Goal: Task Accomplishment & Management: Manage account settings

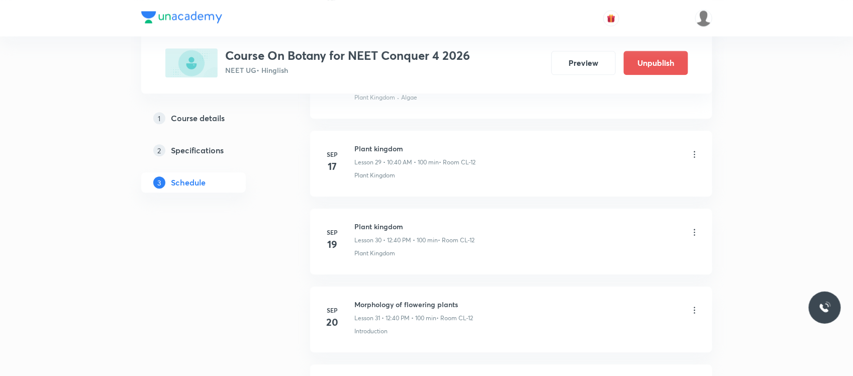
scroll to position [3322, 0]
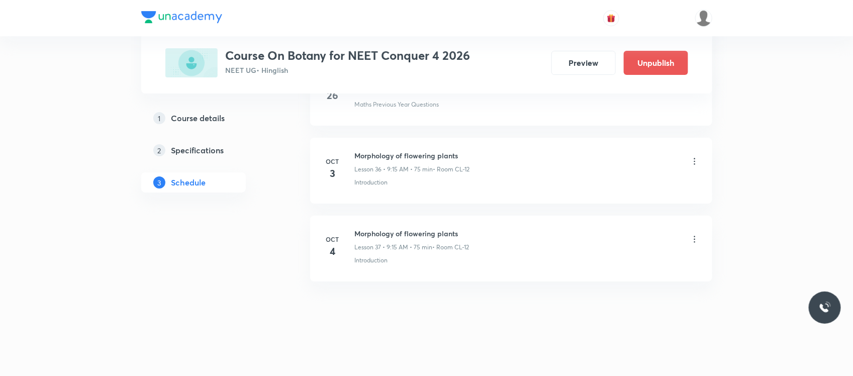
click at [386, 232] on h6 "Morphology of flowering plants" at bounding box center [412, 233] width 115 height 11
copy h6 "Morphology of flowering plants"
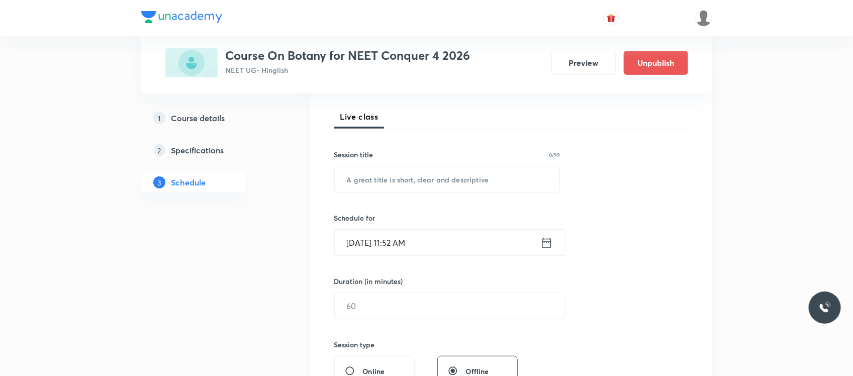
scroll to position [136, 0]
paste input "Morphology of flowering plants"
click at [401, 173] on input "text" at bounding box center [447, 179] width 225 height 26
type input "Morphology of flowering plants"
click at [458, 242] on input "Sep 30, 2025, 11:52 AM" at bounding box center [438, 242] width 206 height 26
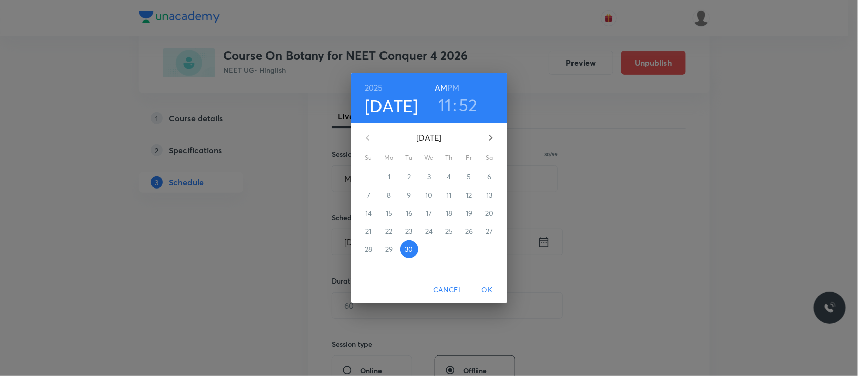
drag, startPoint x: 453, startPoint y: 83, endPoint x: 443, endPoint y: 104, distance: 22.9
click at [443, 104] on div "2025 Sep 30 11 : 52 AM PM" at bounding box center [429, 98] width 140 height 34
click at [443, 104] on h3 "11" at bounding box center [445, 104] width 14 height 21
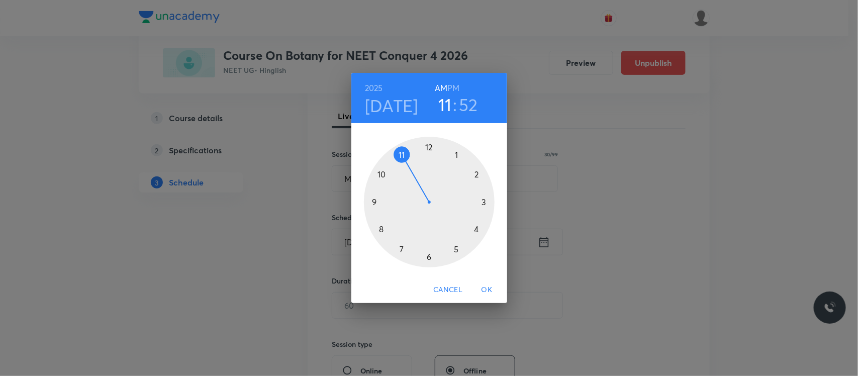
click at [450, 92] on h6 "PM" at bounding box center [453, 88] width 12 height 14
click at [427, 144] on div at bounding box center [429, 202] width 131 height 131
click at [381, 229] on div at bounding box center [429, 202] width 131 height 131
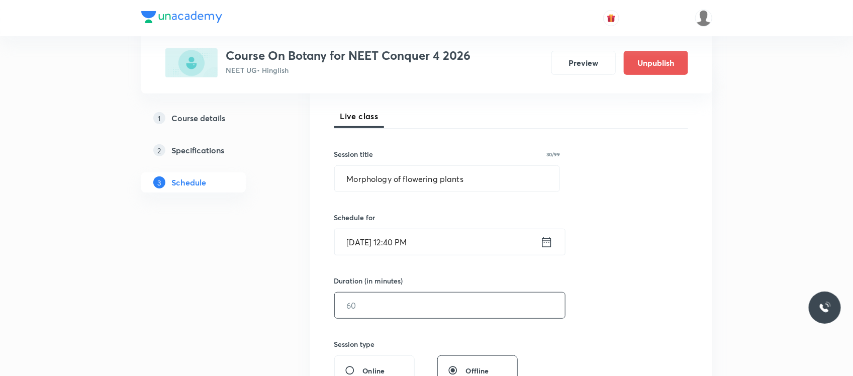
click at [375, 300] on input "text" at bounding box center [450, 306] width 230 height 26
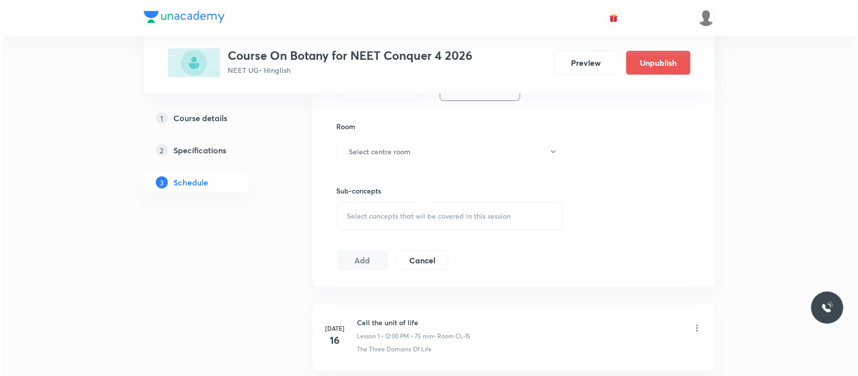
scroll to position [420, 0]
type input "100"
click at [413, 144] on button "Select centre room" at bounding box center [450, 151] width 233 height 28
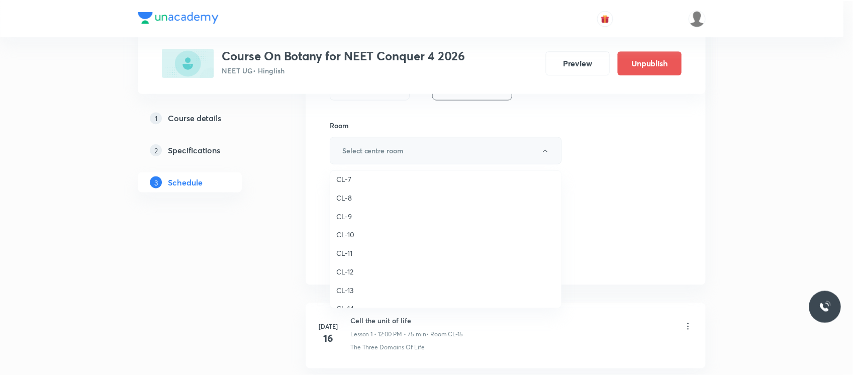
scroll to position [390, 0]
click at [346, 273] on span "CL-12" at bounding box center [448, 277] width 220 height 11
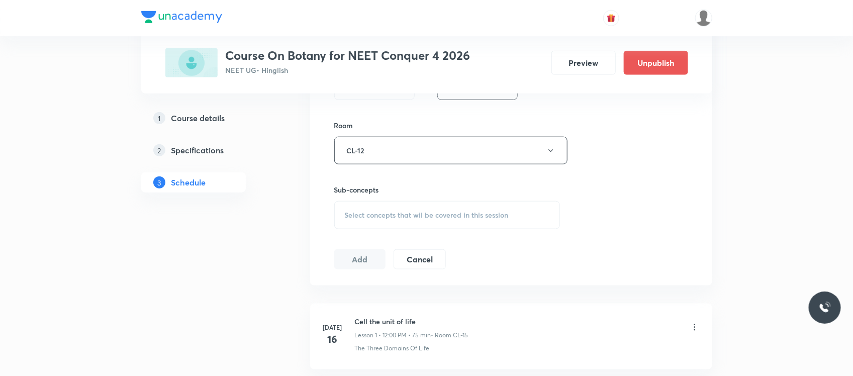
click at [415, 214] on span "Select concepts that wil be covered in this session" at bounding box center [427, 215] width 164 height 8
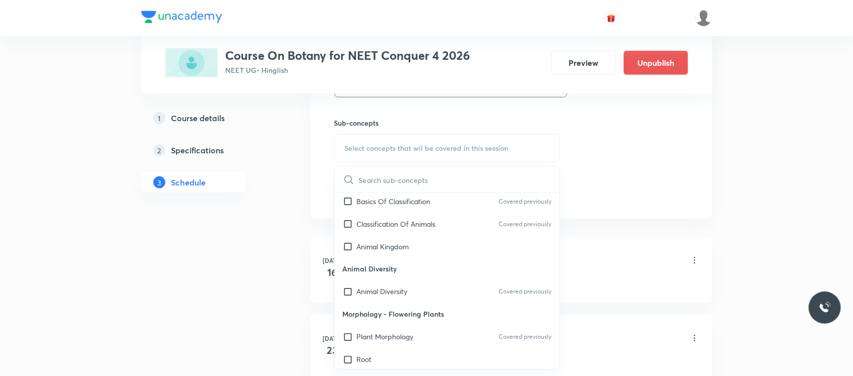
scroll to position [1132, 0]
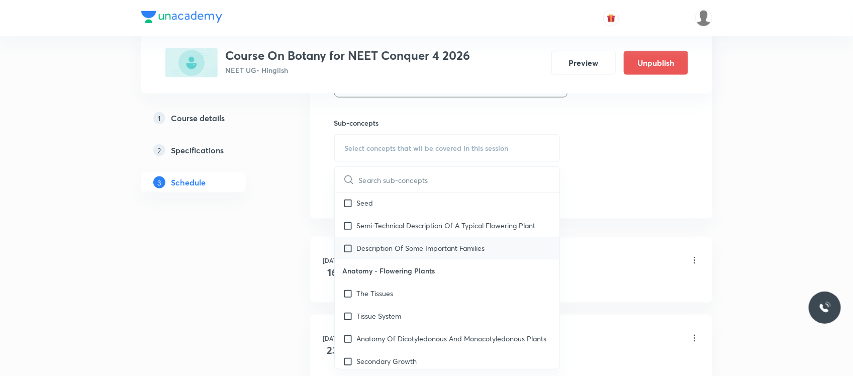
click at [464, 251] on p "Description Of Some Important Families" at bounding box center [421, 248] width 128 height 11
checkbox input "true"
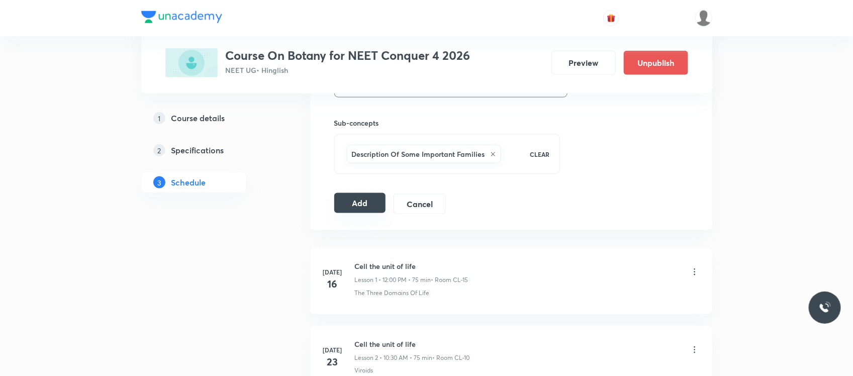
click at [370, 209] on button "Add" at bounding box center [360, 203] width 52 height 20
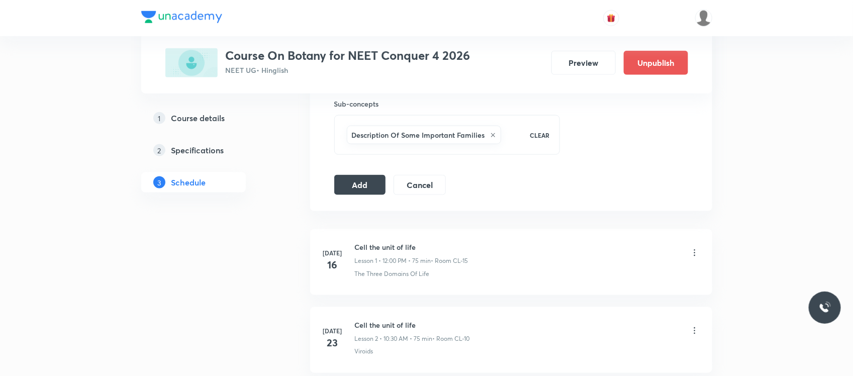
scroll to position [471, 0]
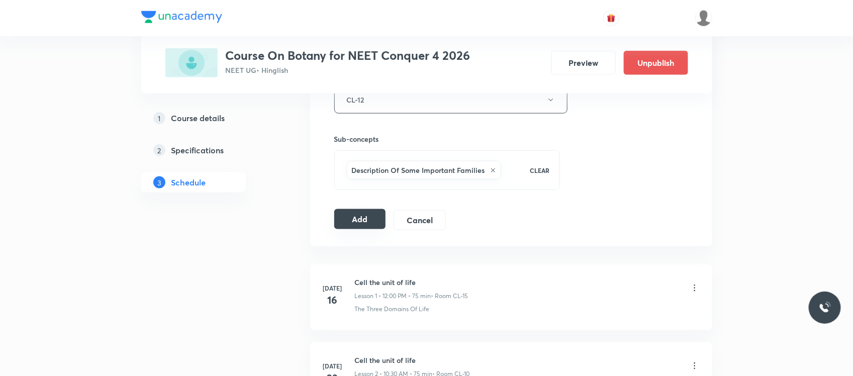
click at [352, 214] on button "Add" at bounding box center [360, 219] width 52 height 20
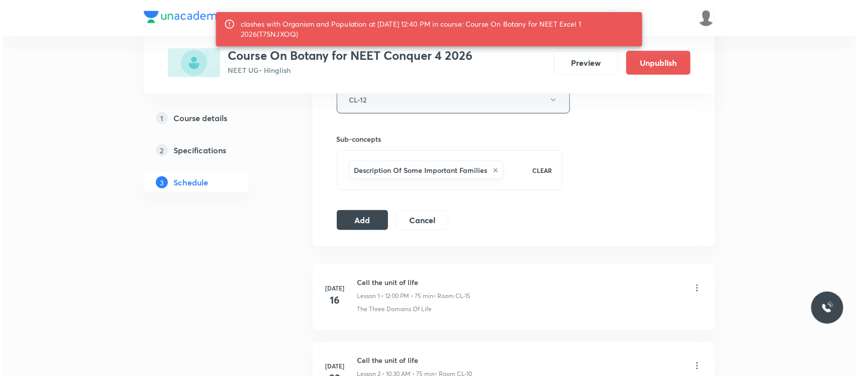
scroll to position [457, 0]
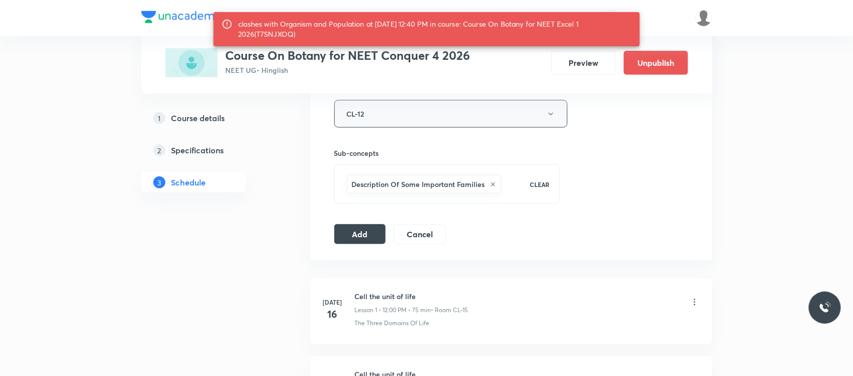
click at [383, 116] on button "CL-12" at bounding box center [450, 114] width 233 height 28
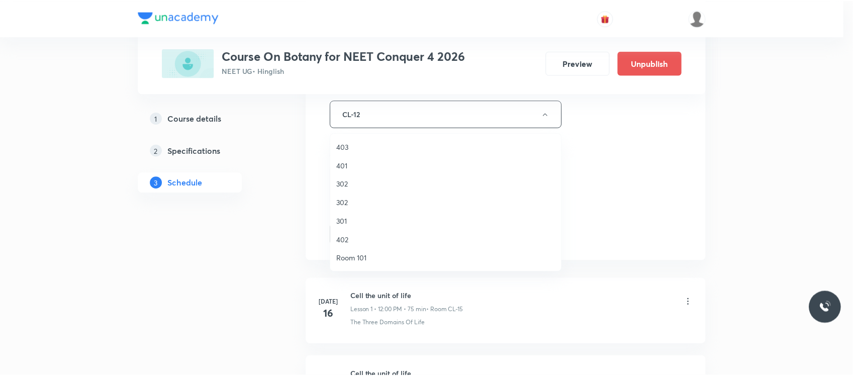
scroll to position [446, 0]
click at [366, 162] on span "CL-11" at bounding box center [448, 165] width 220 height 11
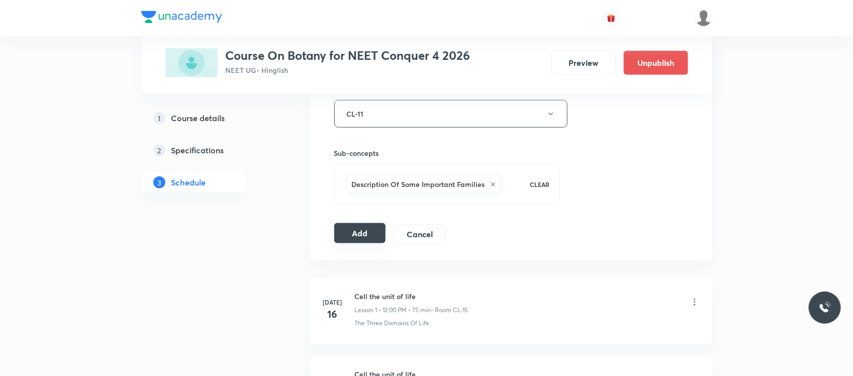
click at [359, 235] on button "Add" at bounding box center [360, 233] width 52 height 20
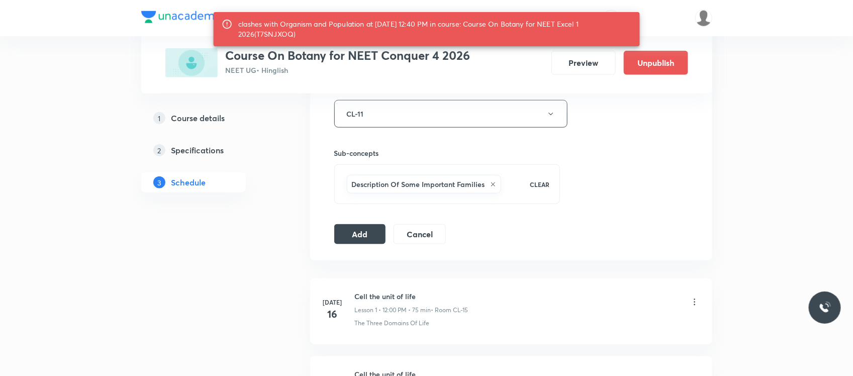
click at [272, 39] on div "clashes with Organism and Population at 30 Sep 2025 12:40 PM in course: Course …" at bounding box center [435, 29] width 394 height 28
copy div "T7SNJXOQ"
click at [353, 234] on button "Add" at bounding box center [360, 233] width 52 height 20
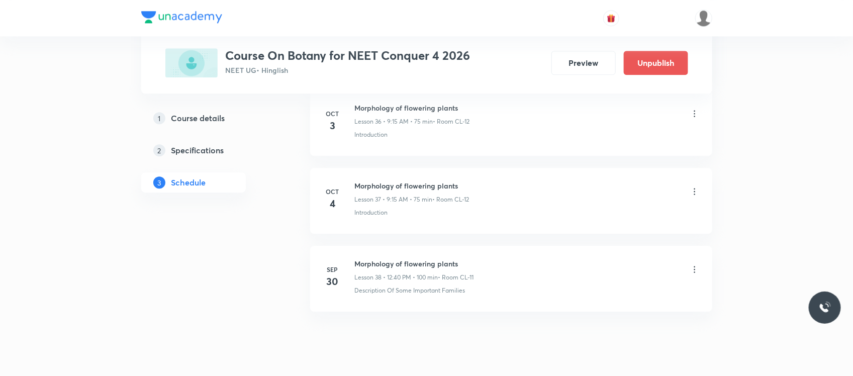
scroll to position [2887, 0]
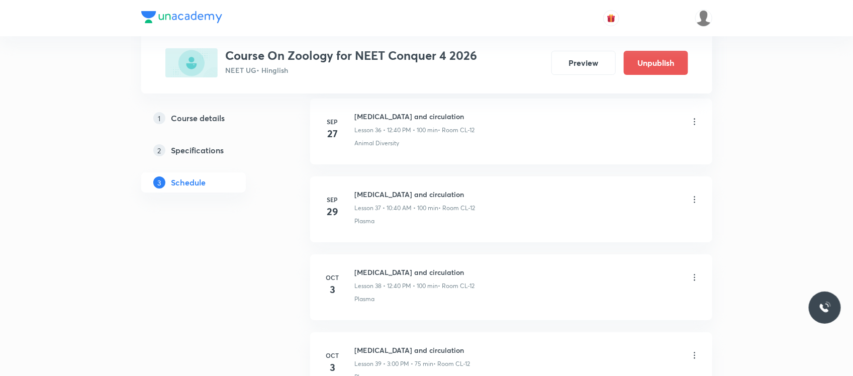
scroll to position [3480, 0]
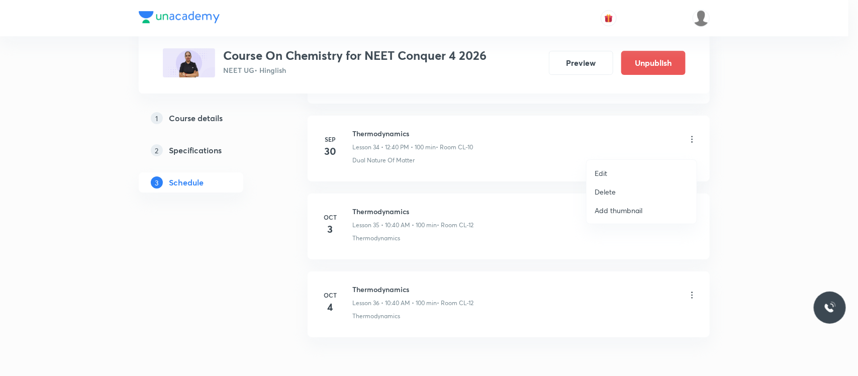
click at [624, 193] on li "Delete" at bounding box center [642, 192] width 110 height 19
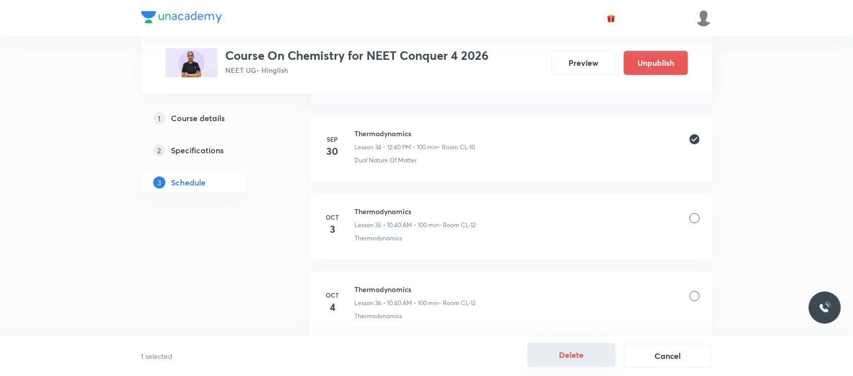
click at [577, 353] on button "Delete" at bounding box center [571, 355] width 88 height 24
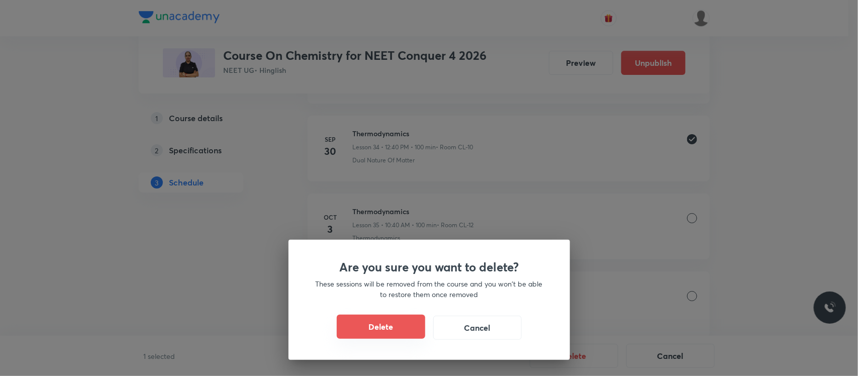
click at [366, 325] on button "Delete" at bounding box center [381, 327] width 88 height 24
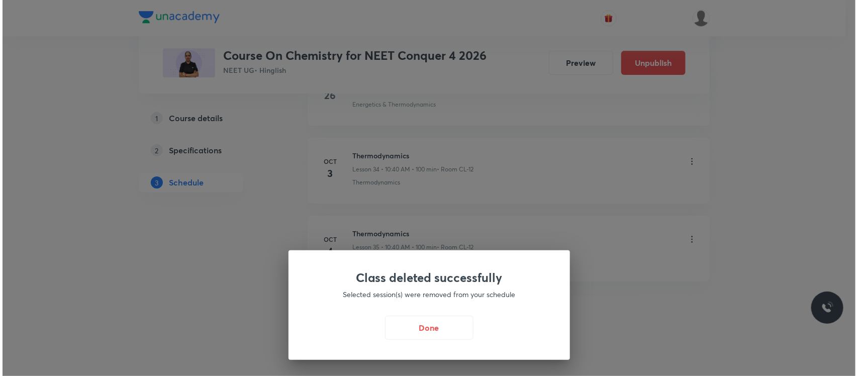
scroll to position [3166, 0]
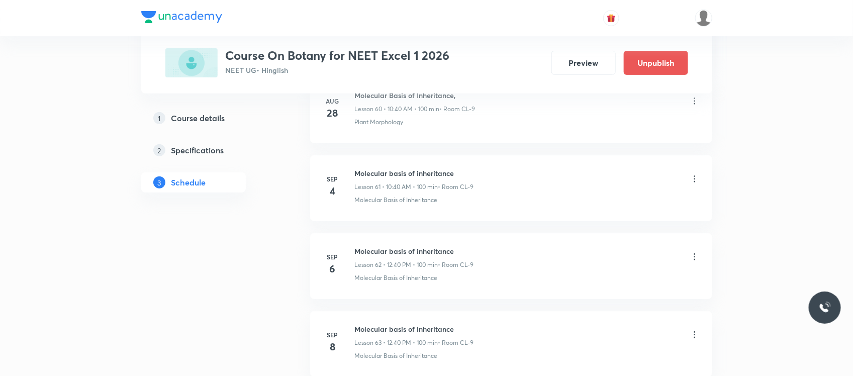
scroll to position [5901, 0]
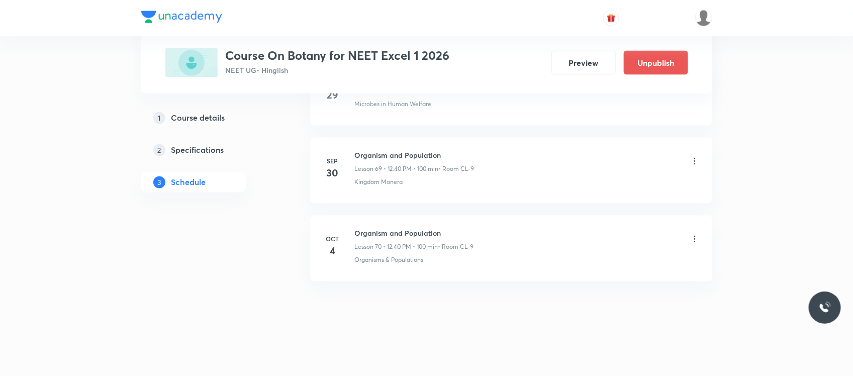
click at [697, 161] on icon at bounding box center [695, 161] width 10 height 10
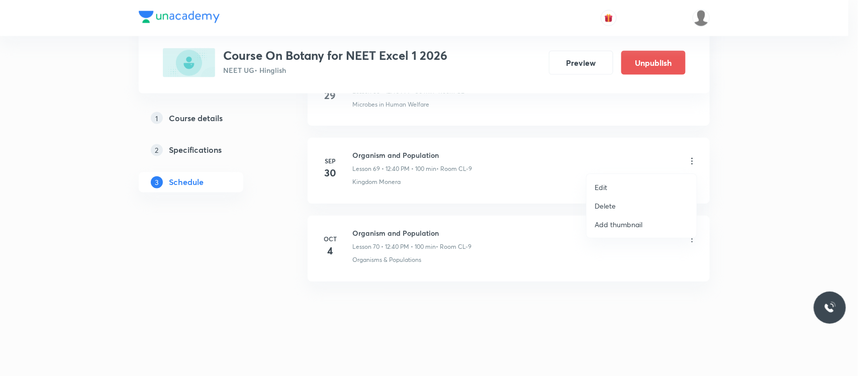
click at [611, 207] on p "Delete" at bounding box center [605, 206] width 21 height 11
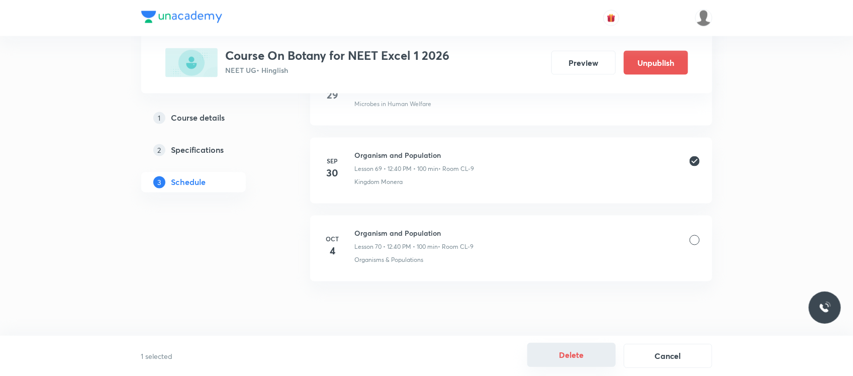
click at [576, 359] on button "Delete" at bounding box center [571, 355] width 88 height 24
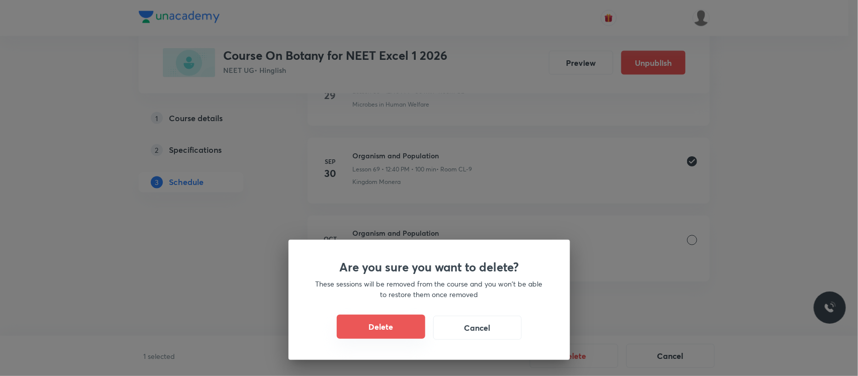
click at [390, 323] on button "Delete" at bounding box center [381, 327] width 88 height 24
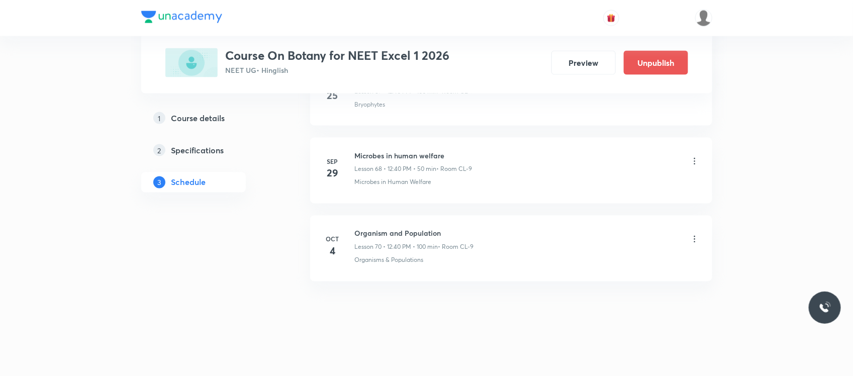
scroll to position [5824, 0]
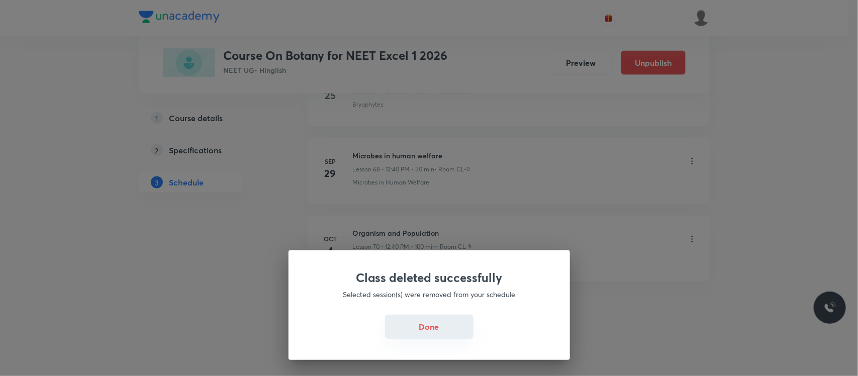
click at [435, 322] on button "Done" at bounding box center [429, 327] width 88 height 24
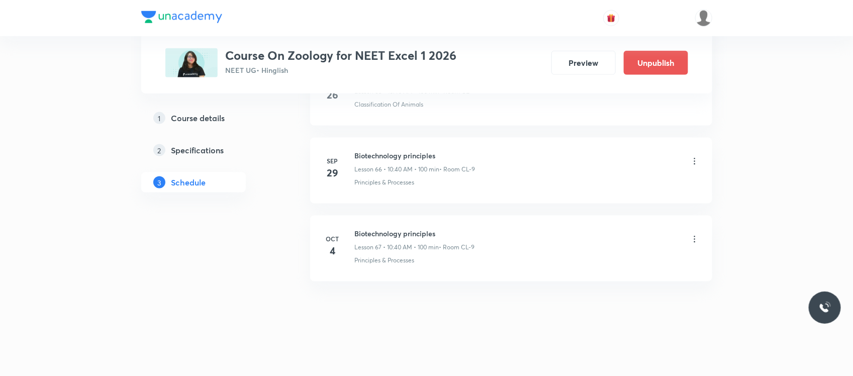
scroll to position [5662, 0]
click at [375, 239] on h6 "Biotechnology principles" at bounding box center [415, 233] width 120 height 11
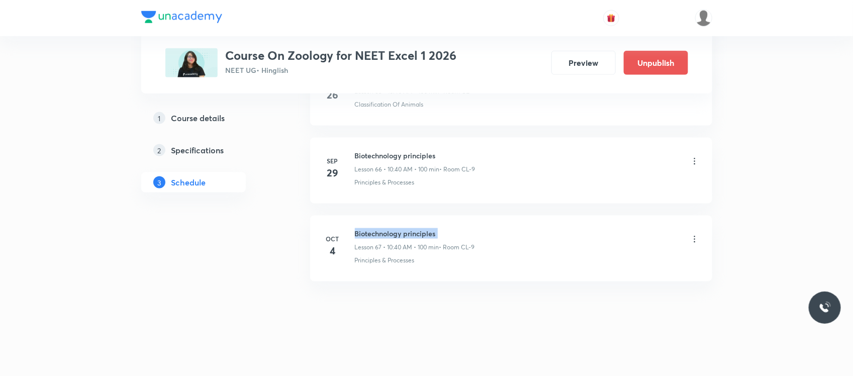
click at [375, 239] on h6 "Biotechnology principles" at bounding box center [415, 233] width 120 height 11
copy h6 "Biotechnology principles"
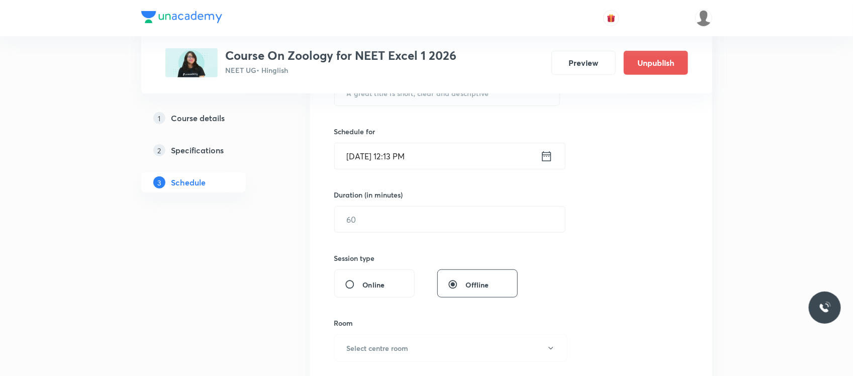
scroll to position [176, 0]
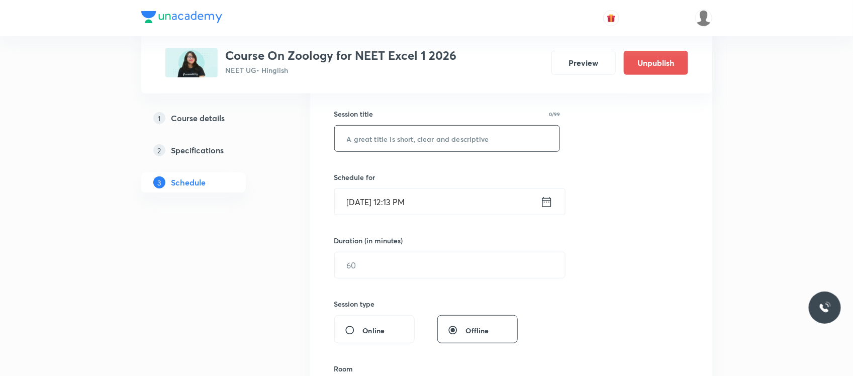
click at [400, 137] on input "text" at bounding box center [447, 139] width 225 height 26
paste input "Biotechnology principles"
type input "Biotechnology principles"
click at [467, 209] on input "Sep 30, 2025, 12:13 PM" at bounding box center [438, 202] width 206 height 26
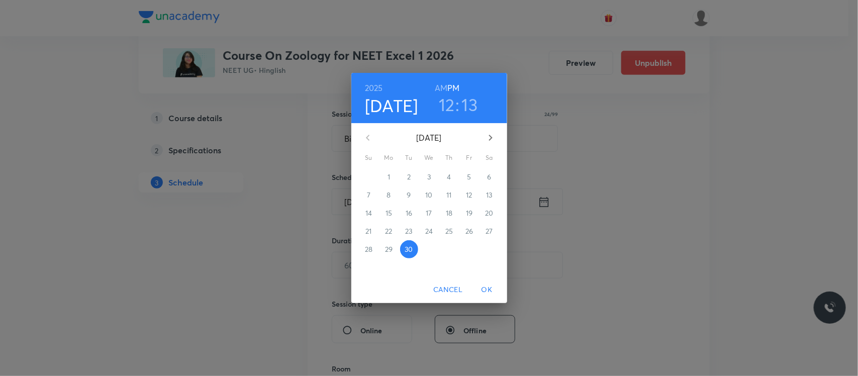
click at [471, 107] on h3 "13" at bounding box center [470, 104] width 16 height 21
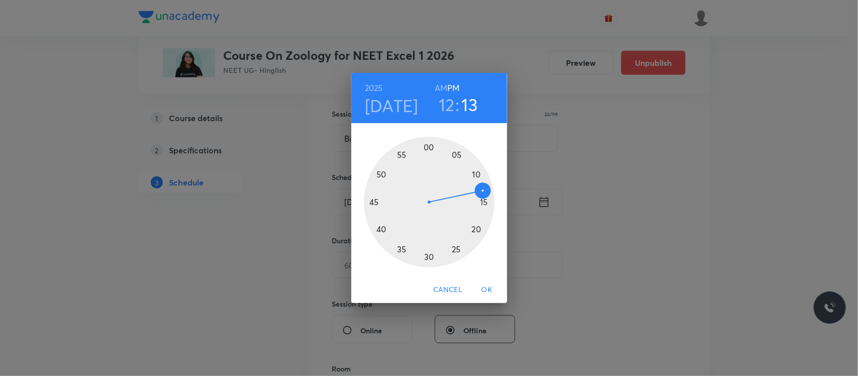
click at [381, 230] on div at bounding box center [429, 202] width 131 height 131
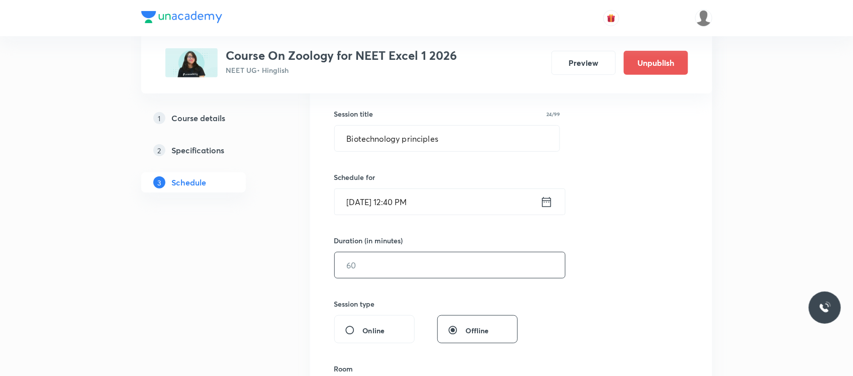
click at [358, 272] on input "text" at bounding box center [450, 265] width 230 height 26
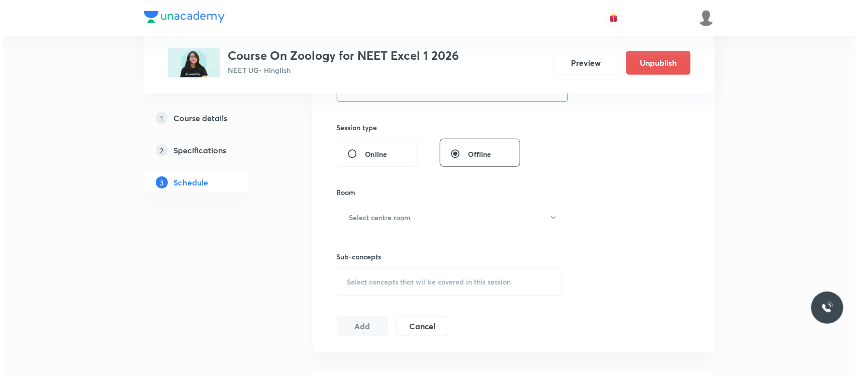
scroll to position [355, 0]
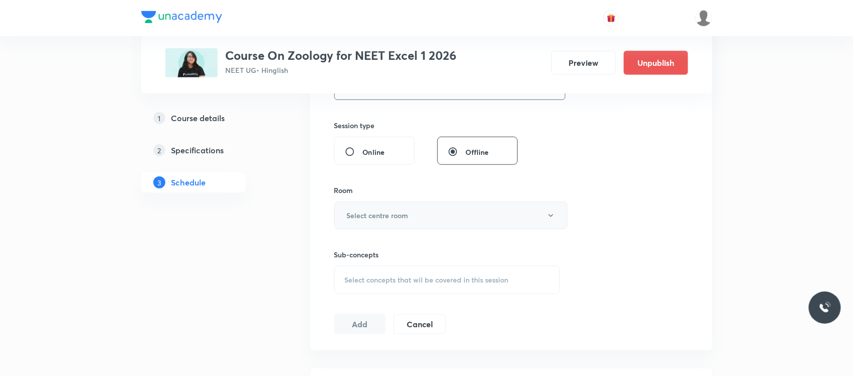
type input "100"
click at [390, 214] on h6 "Select centre room" at bounding box center [378, 215] width 62 height 11
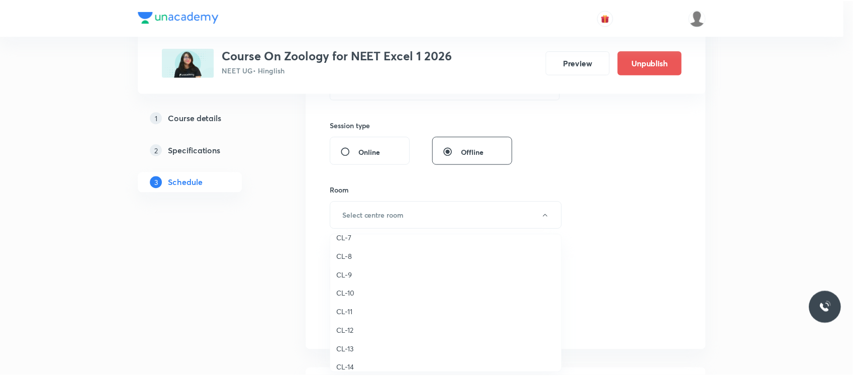
scroll to position [400, 0]
click at [353, 290] on span "CL-10" at bounding box center [448, 294] width 220 height 11
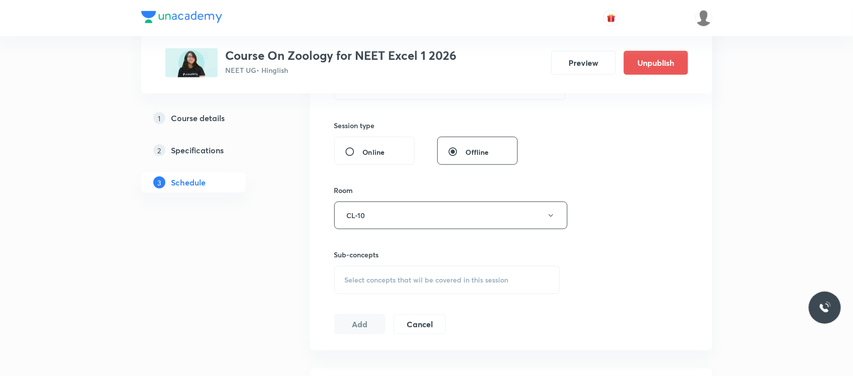
click at [385, 287] on div "Select concepts that wil be covered in this session" at bounding box center [447, 280] width 226 height 28
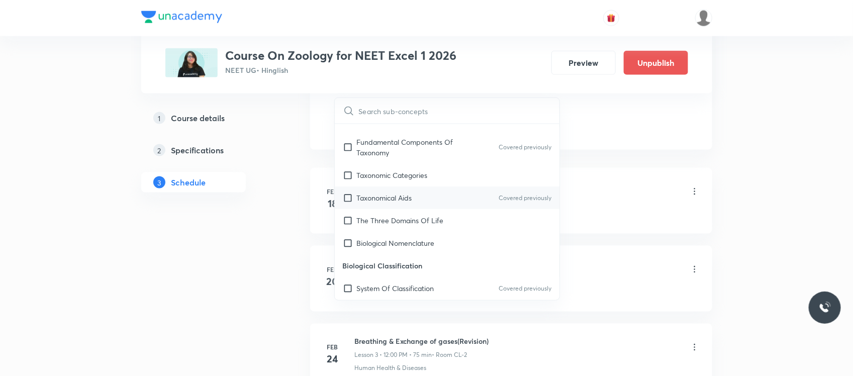
scroll to position [243, 0]
click at [421, 188] on div "Taxonomical Aids Covered previously" at bounding box center [447, 197] width 225 height 23
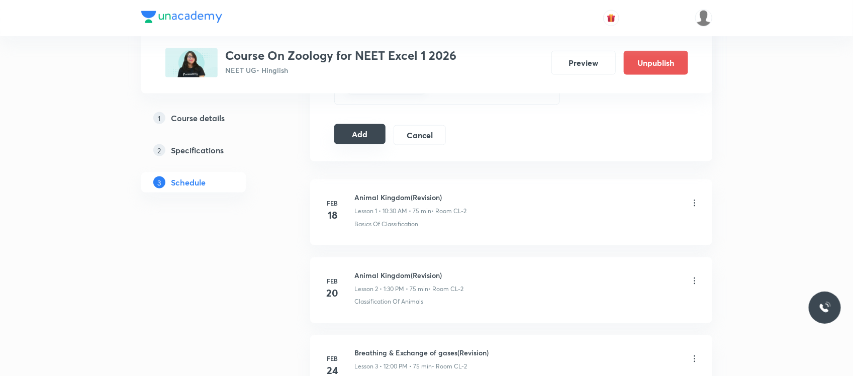
click at [353, 141] on button "Add" at bounding box center [360, 134] width 52 height 20
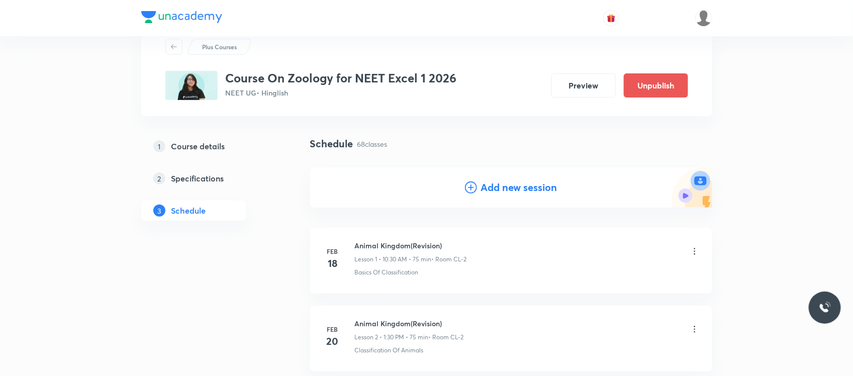
scroll to position [33, 0]
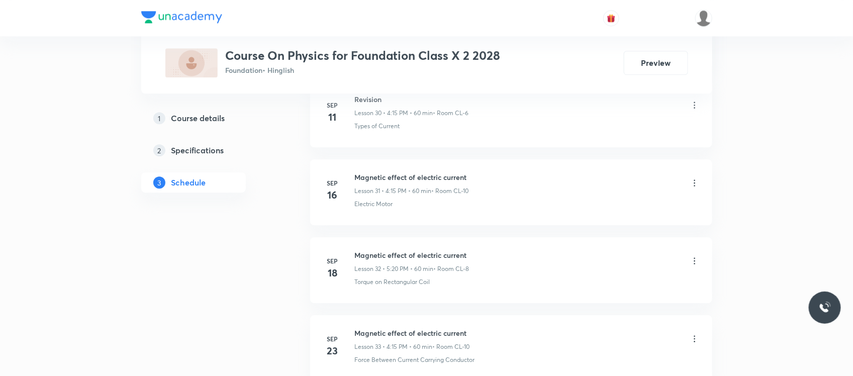
scroll to position [3087, 0]
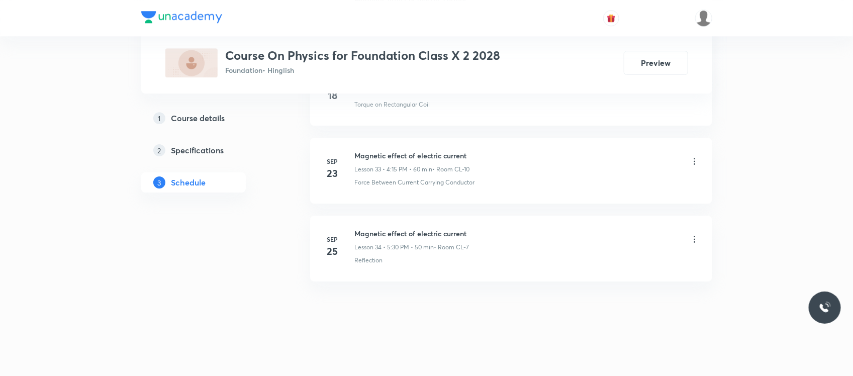
click at [380, 225] on li "[DATE] Magnetic effect of electric current Lesson 34 • 5:30 PM • 50 min • Room …" at bounding box center [511, 249] width 402 height 66
click at [380, 225] on li "Sep 25 Magnetic effect of electric current Lesson 34 • 5:30 PM • 50 min • Room …" at bounding box center [511, 249] width 402 height 66
copy h6 "Magnetic effect of electric current"
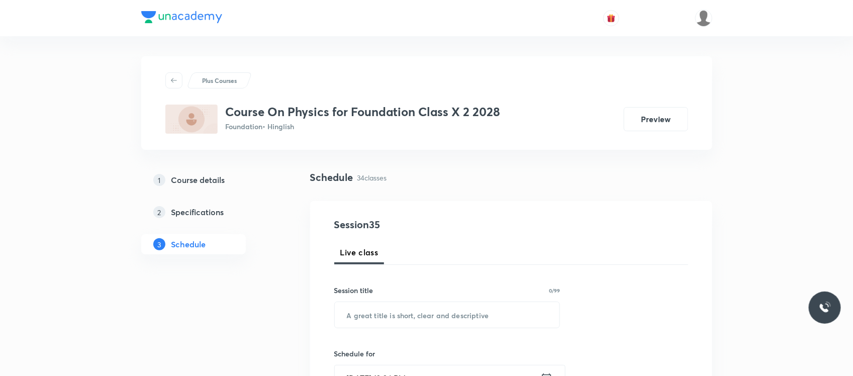
scroll to position [136, 0]
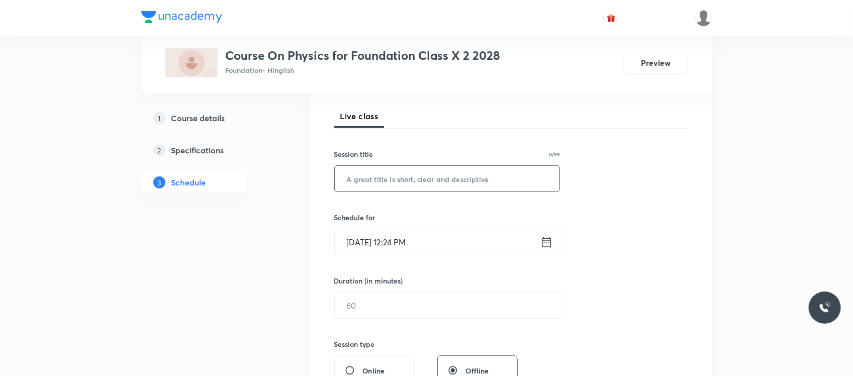
paste input "Magnetic effect of electric current"
click at [401, 177] on input "text" at bounding box center [447, 179] width 225 height 26
type input "Magnetic effect of electric current"
click at [451, 233] on input "Sep 30, 2025, 12:24 PM" at bounding box center [438, 242] width 206 height 26
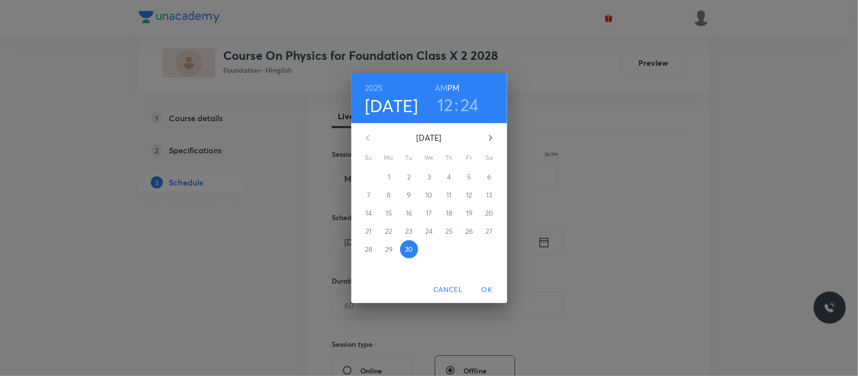
click at [440, 107] on h3 "12" at bounding box center [445, 104] width 16 height 21
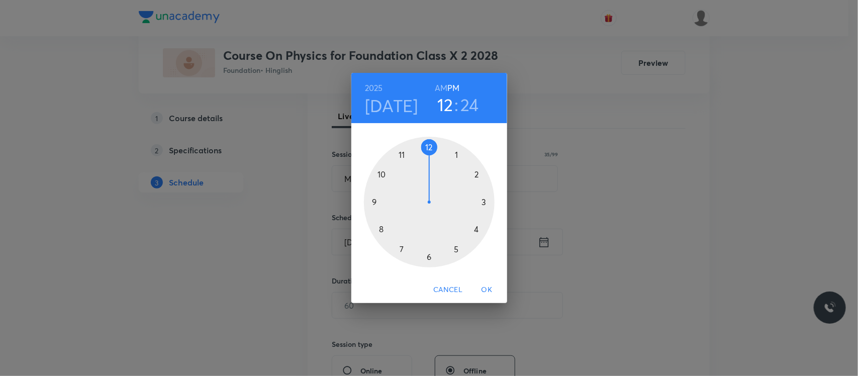
click at [475, 229] on div at bounding box center [429, 202] width 131 height 131
click at [485, 204] on div at bounding box center [429, 202] width 131 height 131
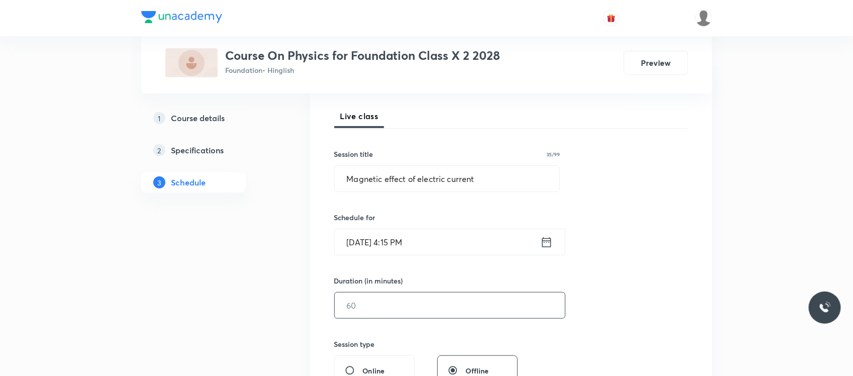
click at [424, 302] on input "text" at bounding box center [450, 306] width 230 height 26
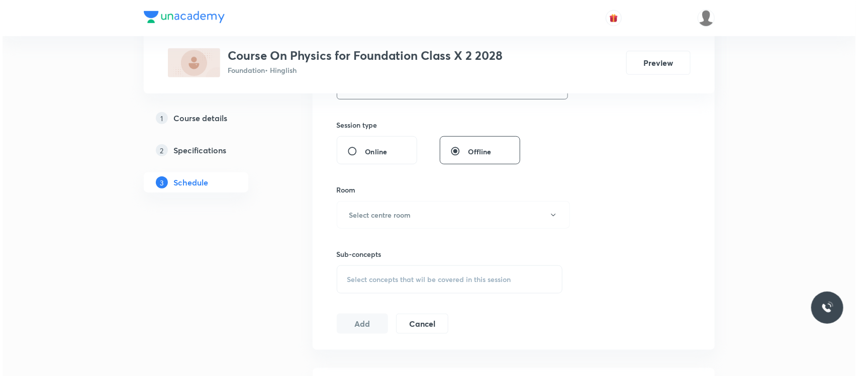
scroll to position [360, 0]
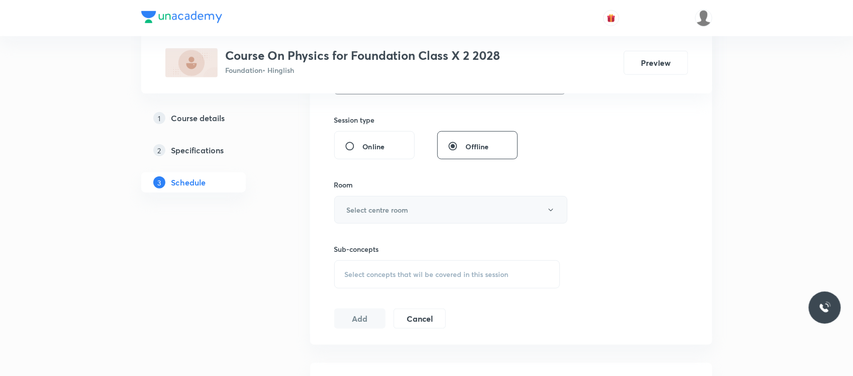
type input "60"
click at [421, 212] on button "Select centre room" at bounding box center [450, 210] width 233 height 28
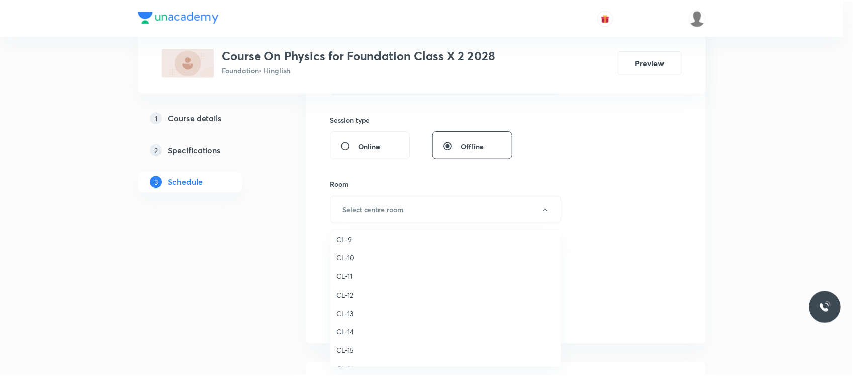
scroll to position [433, 0]
click at [359, 255] on span "CL-10" at bounding box center [448, 257] width 220 height 11
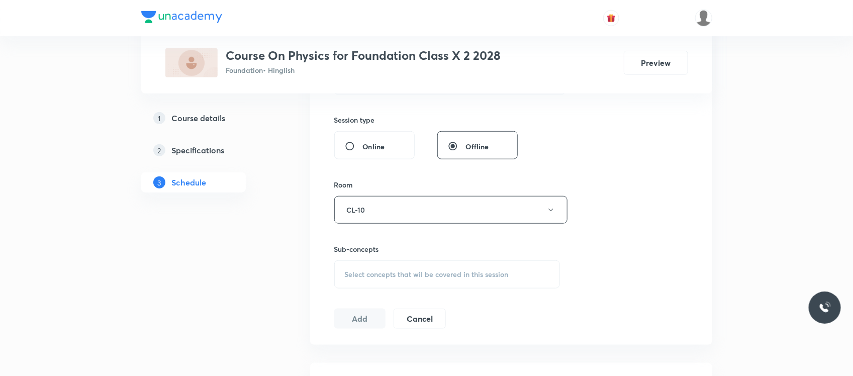
click at [396, 278] on span "Select concepts that wil be covered in this session" at bounding box center [427, 274] width 164 height 8
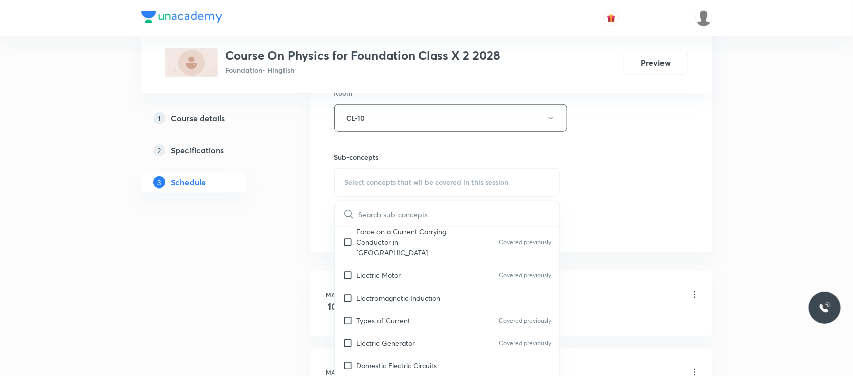
scroll to position [693, 0]
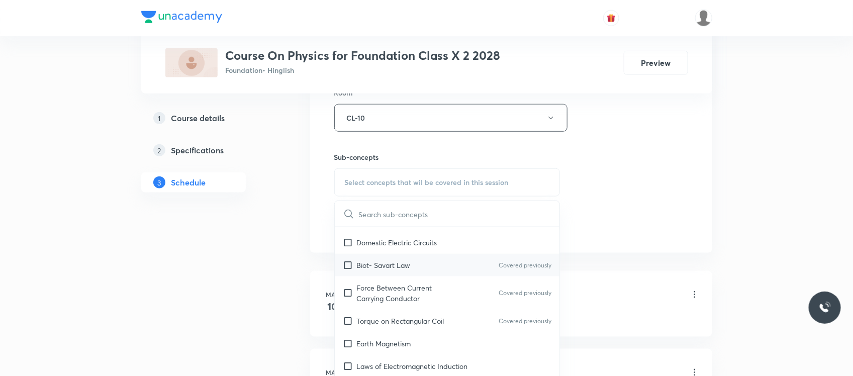
click at [403, 260] on p "Biot- Savart Law" at bounding box center [384, 265] width 54 height 11
checkbox input "true"
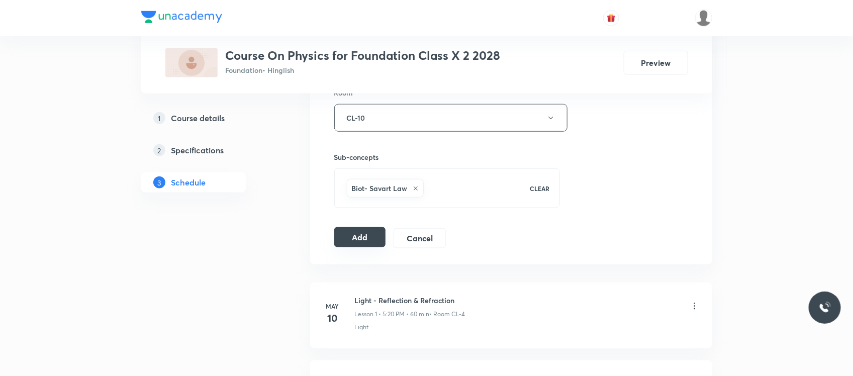
click at [370, 230] on button "Add" at bounding box center [360, 237] width 52 height 20
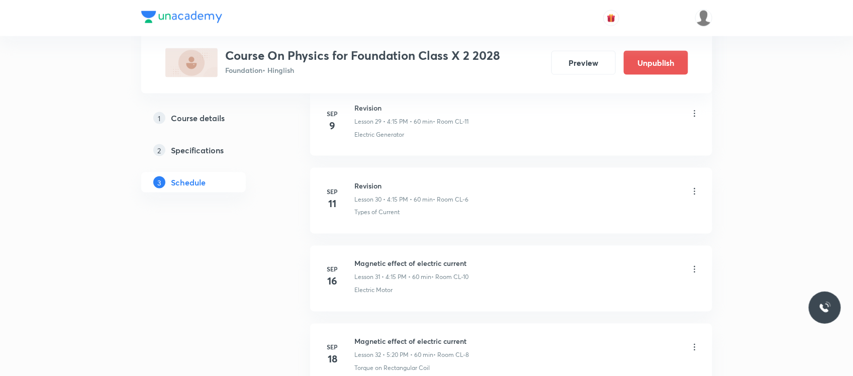
scroll to position [2702, 0]
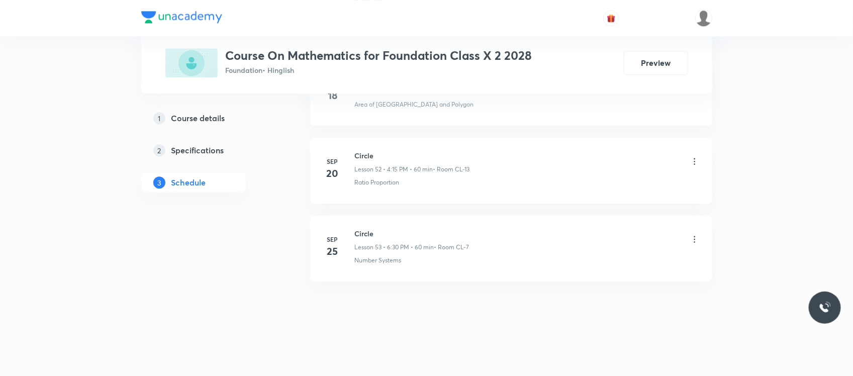
click at [368, 229] on h6 "Circle" at bounding box center [412, 233] width 115 height 11
copy h6 "Circle"
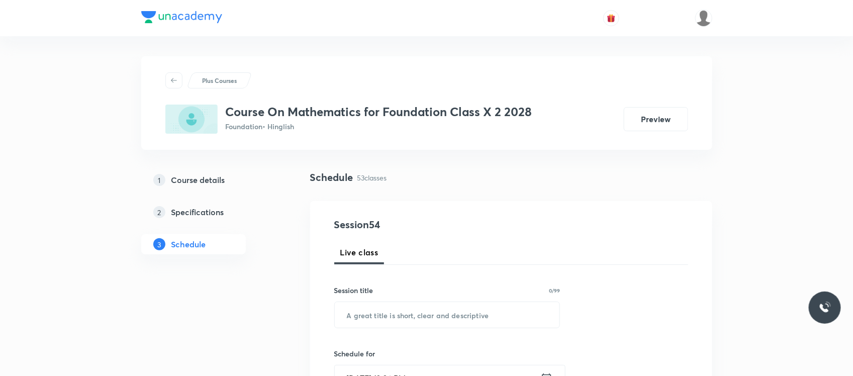
scroll to position [76, 0]
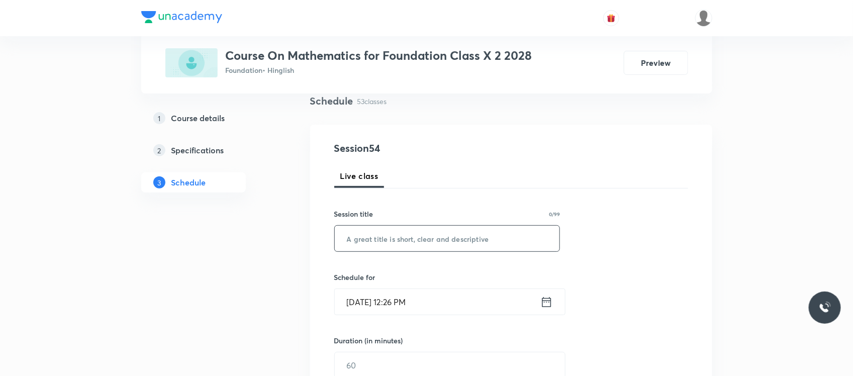
click at [368, 241] on input "text" at bounding box center [447, 239] width 225 height 26
paste input "Circle"
type input "Circle"
click at [464, 307] on input "[DATE] 12:26 PM" at bounding box center [438, 302] width 206 height 26
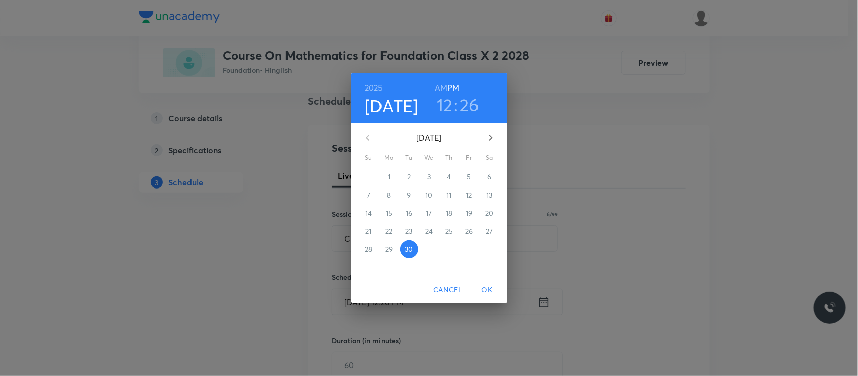
click at [443, 107] on h3 "12" at bounding box center [445, 104] width 16 height 21
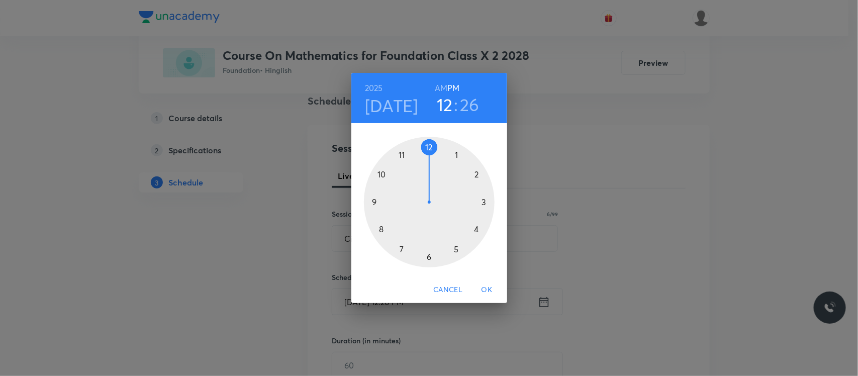
click at [428, 259] on div at bounding box center [429, 202] width 131 height 131
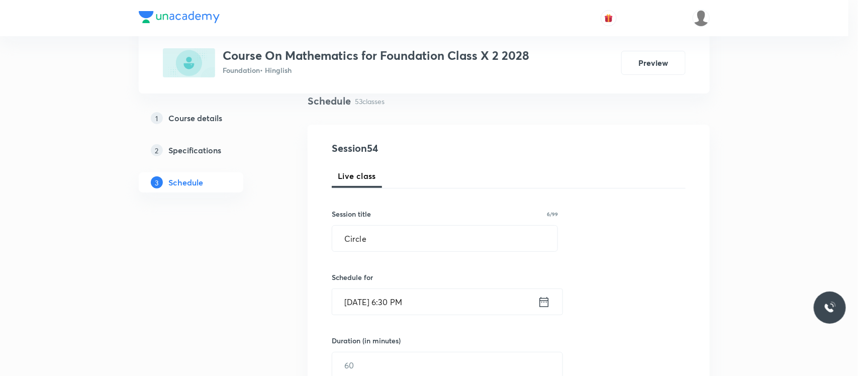
click at [428, 259] on div at bounding box center [429, 202] width 131 height 131
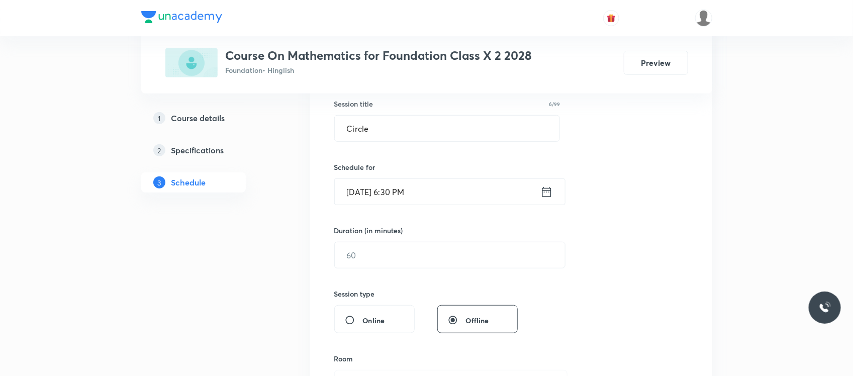
scroll to position [187, 0]
click at [406, 251] on input "text" at bounding box center [450, 255] width 230 height 26
type input "60"
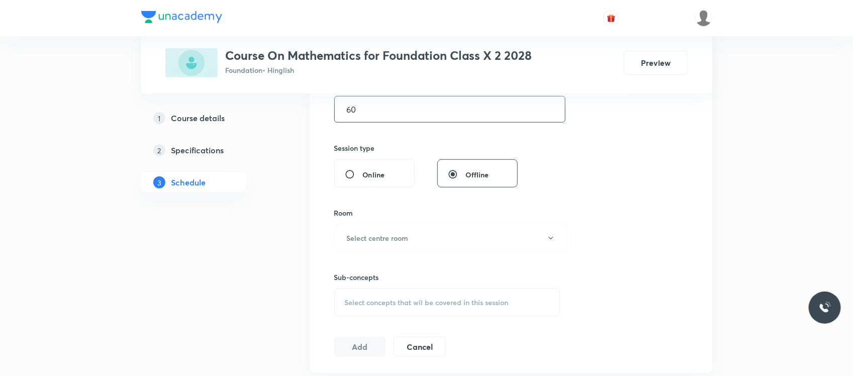
scroll to position [336, 0]
drag, startPoint x: 373, startPoint y: 215, endPoint x: 371, endPoint y: 227, distance: 11.8
click at [371, 227] on div "Room Select centre room" at bounding box center [447, 226] width 226 height 44
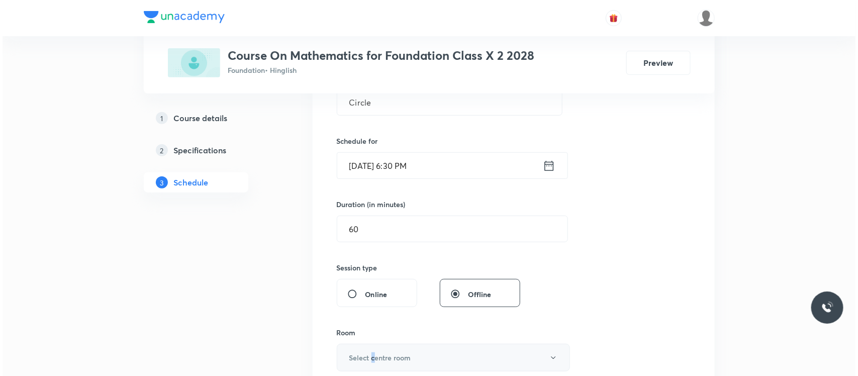
scroll to position [211, 0]
click at [374, 368] on button "Select centre room" at bounding box center [450, 359] width 233 height 28
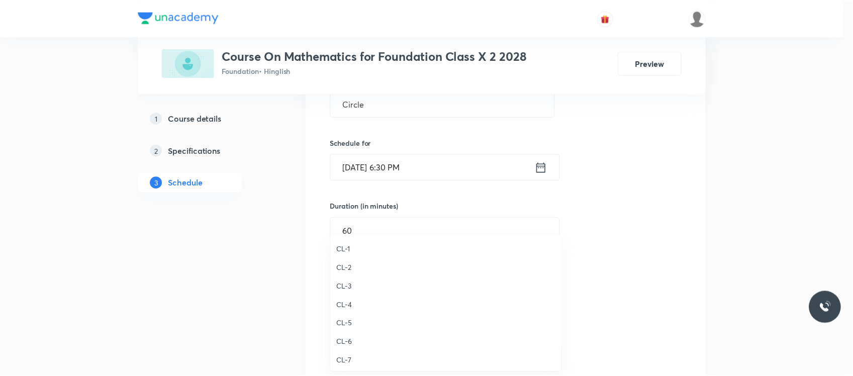
scroll to position [327, 0]
click at [353, 297] on span "CL-6" at bounding box center [448, 293] width 220 height 11
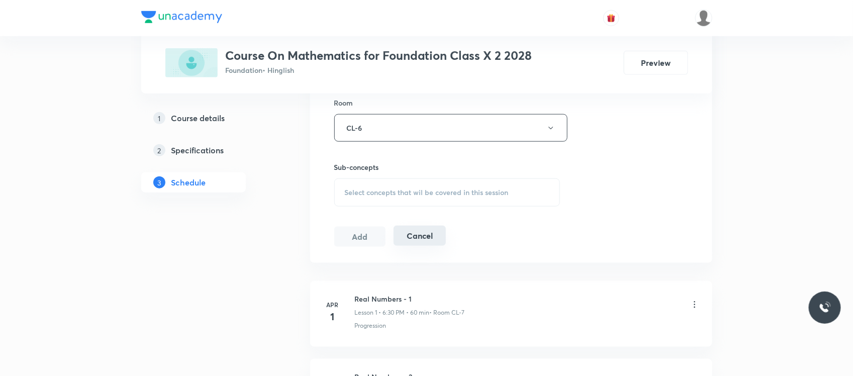
scroll to position [443, 0]
click at [415, 181] on div "Select concepts that wil be covered in this session" at bounding box center [447, 192] width 226 height 28
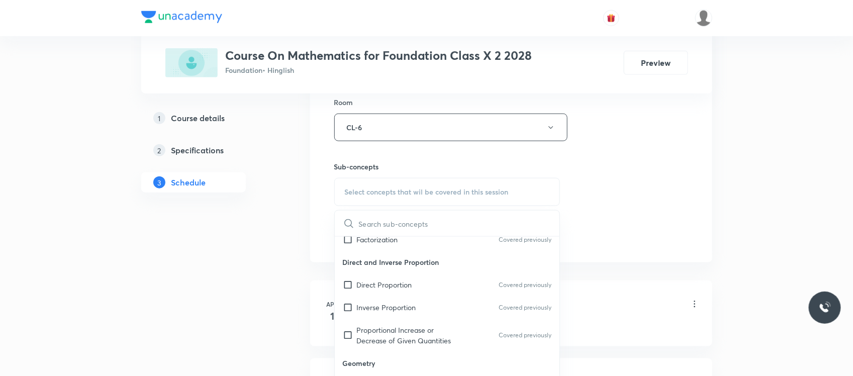
scroll to position [705, 0]
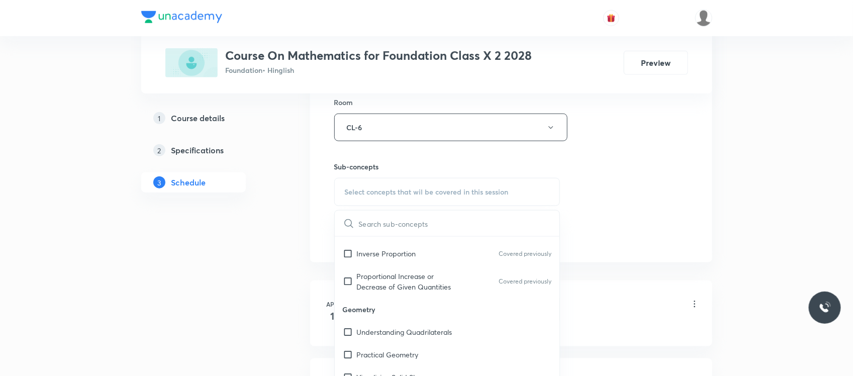
click at [400, 311] on p "Geometry" at bounding box center [447, 309] width 225 height 23
click at [386, 338] on div "Understanding Quadrilaterals" at bounding box center [447, 332] width 225 height 23
checkbox input "true"
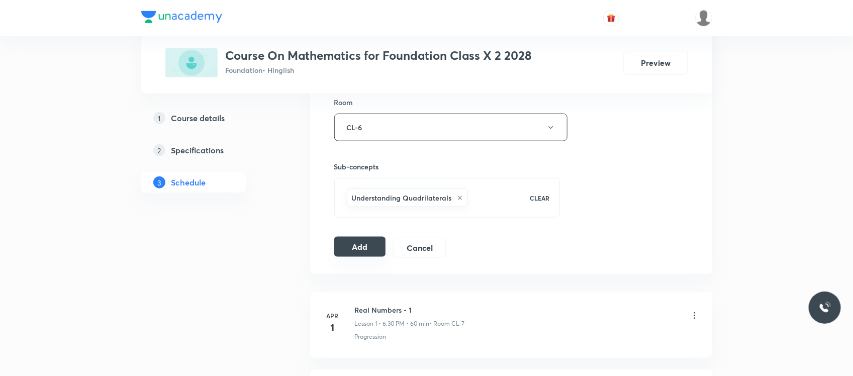
click at [370, 253] on button "Add" at bounding box center [360, 247] width 52 height 20
